Goal: Find specific page/section: Find specific page/section

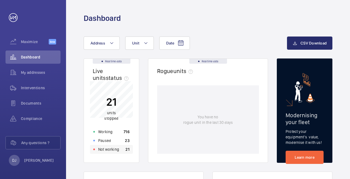
click at [128, 151] on p "21" at bounding box center [127, 149] width 4 height 5
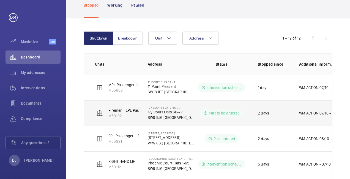
scroll to position [55, 0]
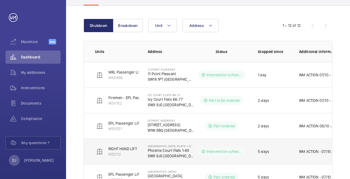
click at [238, 152] on p "Intervention scheduled" at bounding box center [223, 151] width 35 height 5
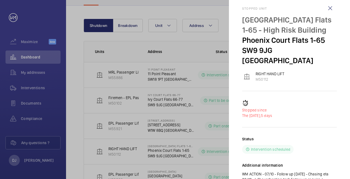
scroll to position [0, 0]
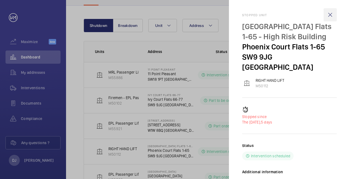
click at [329, 15] on wm-front-icon-button at bounding box center [329, 14] width 13 height 13
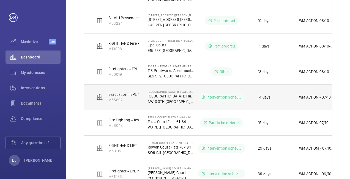
scroll to position [229, 0]
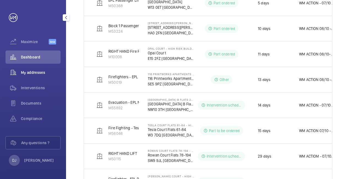
click at [36, 71] on span "My addresses" at bounding box center [41, 72] width 40 height 5
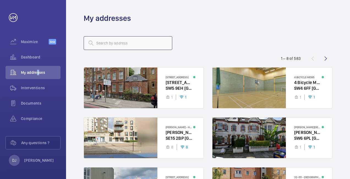
click at [151, 43] on input "text" at bounding box center [128, 43] width 88 height 14
type input "sussex place"
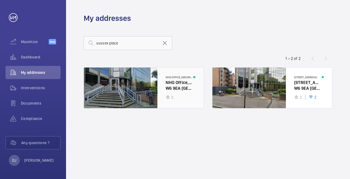
click at [191, 92] on div at bounding box center [144, 88] width 120 height 41
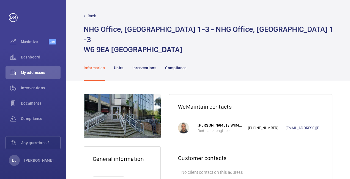
click at [126, 60] on nav "Information Units Interventions Compliance" at bounding box center [135, 68] width 103 height 26
click at [122, 65] on p "Units" at bounding box center [119, 67] width 10 height 5
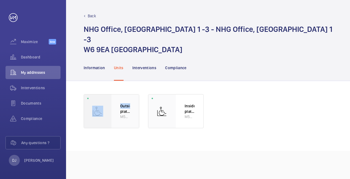
click at [113, 103] on wm-front-card "Outside platform lift M50379" at bounding box center [112, 111] width 56 height 34
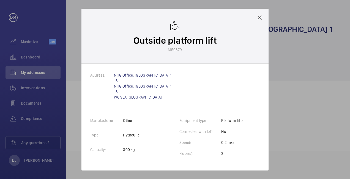
click at [255, 21] on div "Outside platform lift M50379" at bounding box center [174, 36] width 187 height 55
click at [258, 21] on mat-icon at bounding box center [259, 17] width 7 height 7
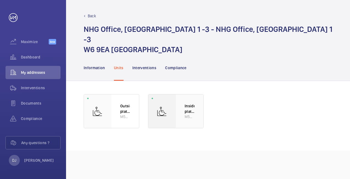
click at [177, 102] on div "Inside platform lift M50380" at bounding box center [189, 112] width 27 height 34
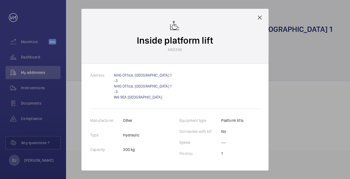
click at [261, 21] on mat-icon at bounding box center [259, 17] width 7 height 7
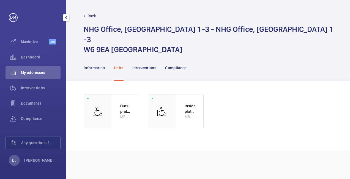
click at [87, 16] on div "Back" at bounding box center [208, 15] width 248 height 5
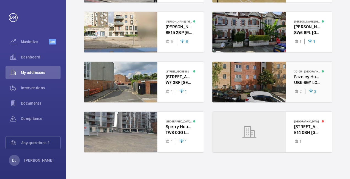
scroll to position [107, 0]
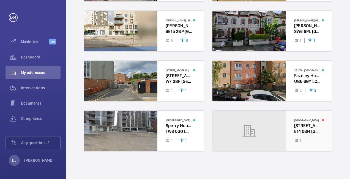
click at [312, 125] on div at bounding box center [272, 131] width 120 height 41
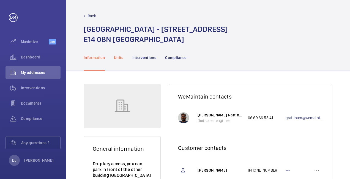
click at [117, 57] on p "Units" at bounding box center [119, 57] width 10 height 5
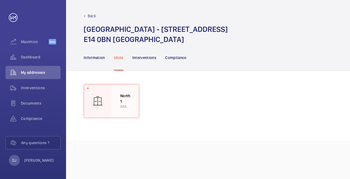
click at [131, 103] on div "North 1 WME0006" at bounding box center [124, 101] width 27 height 34
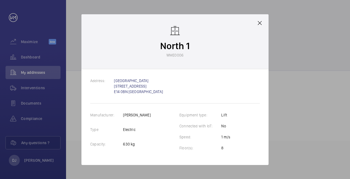
click at [256, 26] on div "North 1 WME0006" at bounding box center [174, 41] width 187 height 55
click at [257, 25] on mat-icon at bounding box center [259, 23] width 7 height 7
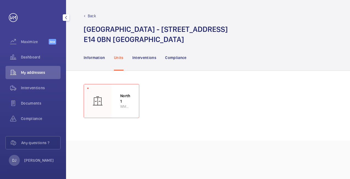
click at [88, 15] on p "Back" at bounding box center [92, 15] width 8 height 5
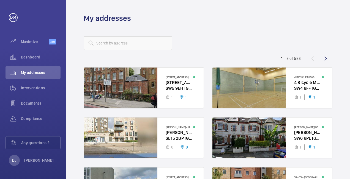
click at [227, 46] on div at bounding box center [208, 43] width 248 height 13
